Goal: Find specific page/section: Find specific page/section

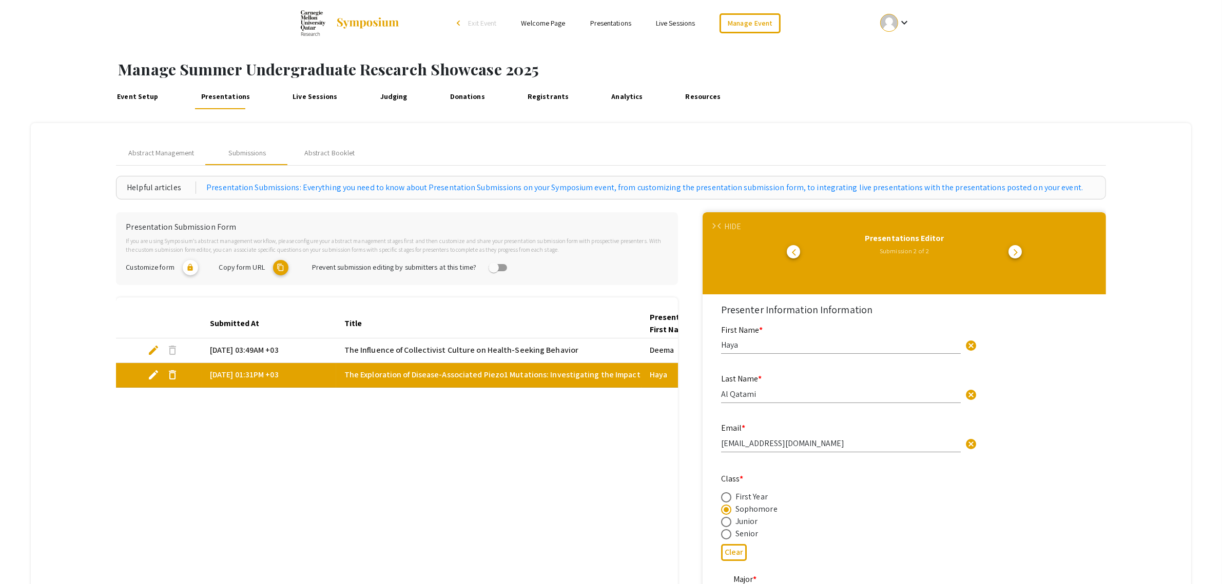
scroll to position [1422, 0]
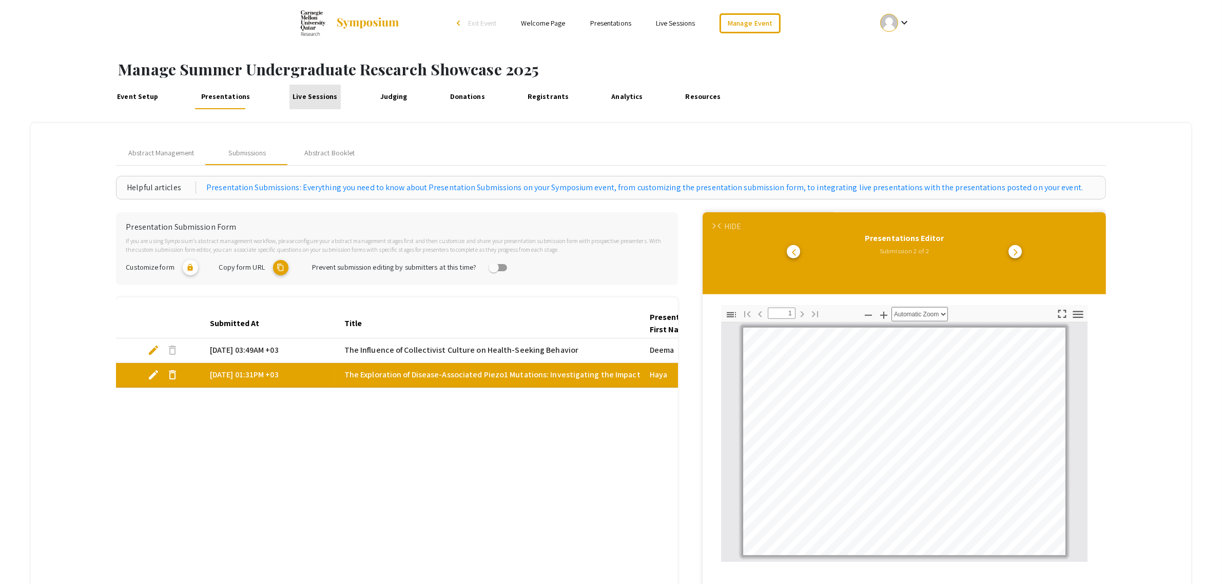
click at [313, 97] on link "Live Sessions" at bounding box center [314, 97] width 51 height 25
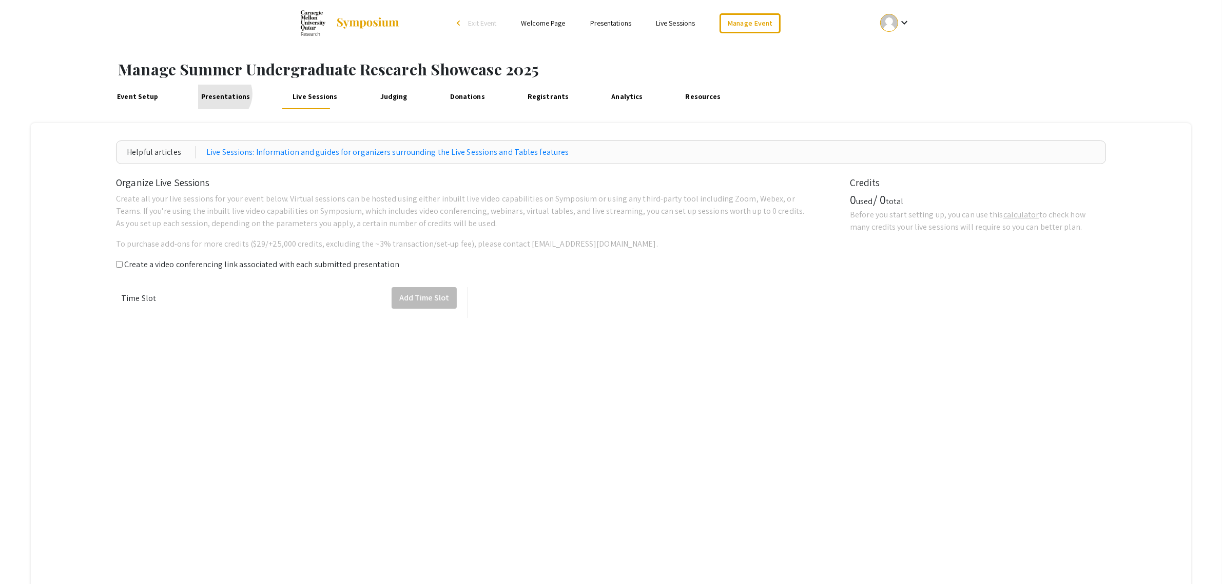
click at [219, 94] on link "Presentations" at bounding box center [225, 97] width 55 height 25
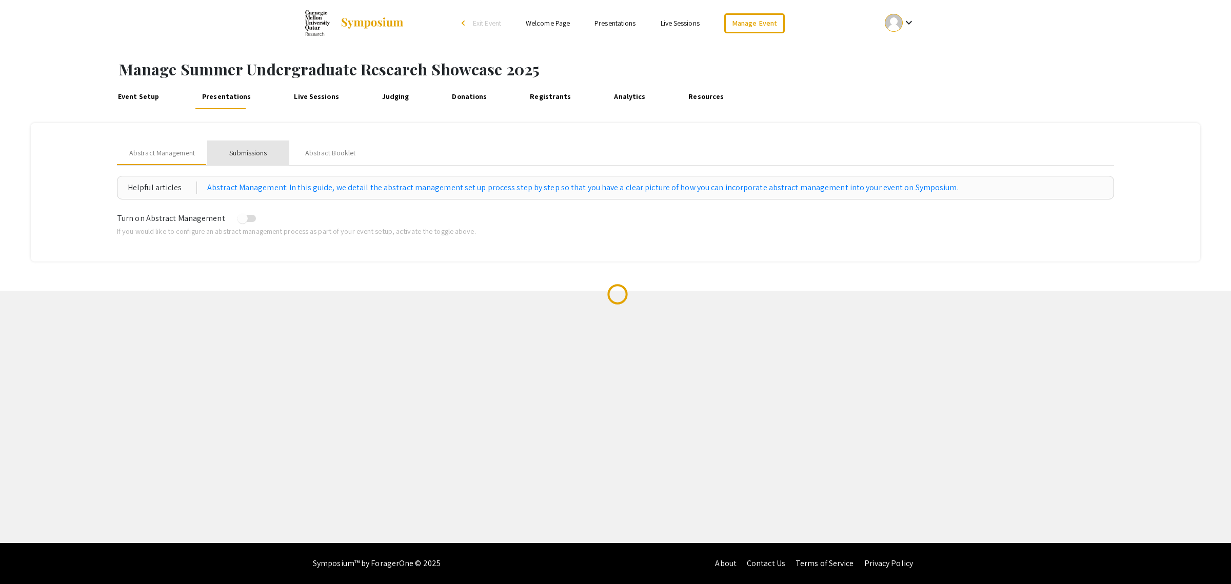
click at [254, 156] on div "Submissions" at bounding box center [247, 153] width 37 height 11
